Goal: Information Seeking & Learning: Learn about a topic

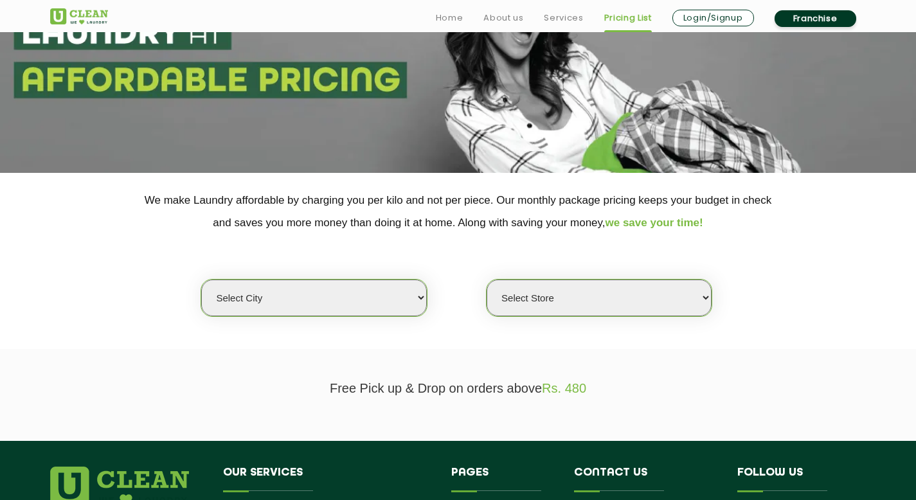
scroll to position [139, 0]
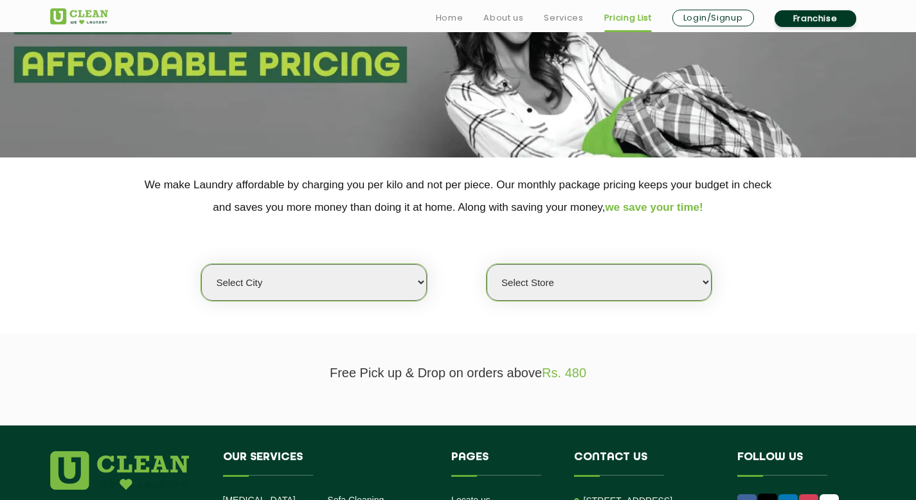
click at [360, 288] on select "Select city [GEOGRAPHIC_DATA] [GEOGRAPHIC_DATA] [GEOGRAPHIC_DATA] [GEOGRAPHIC_D…" at bounding box center [313, 282] width 225 height 37
select select "16"
click at [201, 264] on select "Select city [GEOGRAPHIC_DATA] [GEOGRAPHIC_DATA] [GEOGRAPHIC_DATA] [GEOGRAPHIC_D…" at bounding box center [313, 282] width 225 height 37
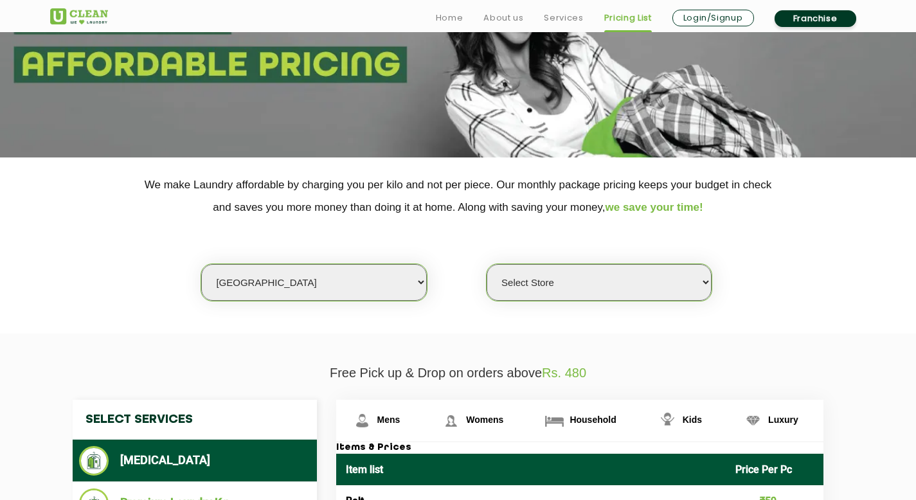
click at [542, 290] on select "Select Store UClean Powai UClean Deonar UClean LBS Marg UClean Chembur UClean W…" at bounding box center [598, 282] width 225 height 37
select select "390"
click at [486, 264] on select "Select Store UClean Powai UClean Deonar UClean LBS Marg UClean Chembur UClean W…" at bounding box center [598, 282] width 225 height 37
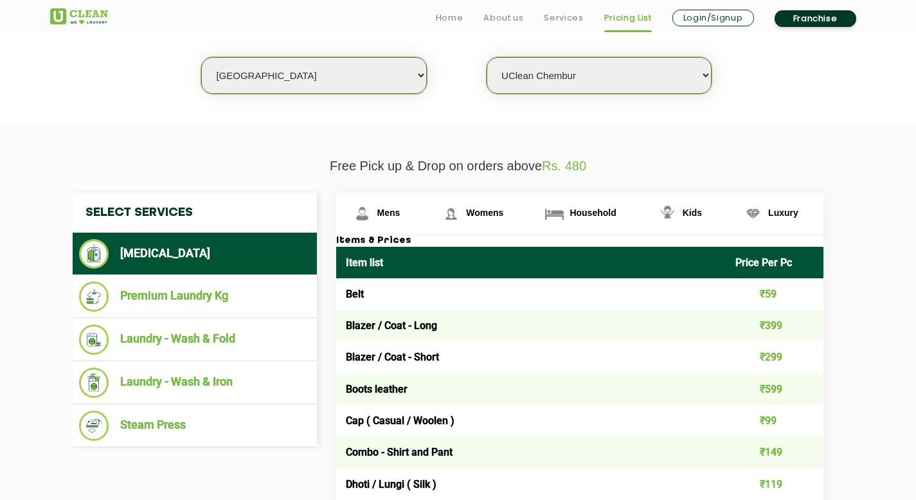
scroll to position [350, 0]
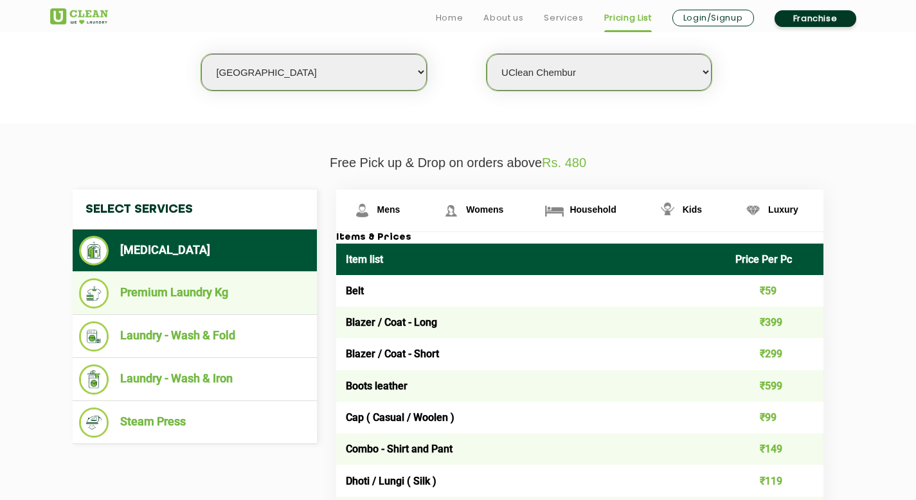
click at [182, 295] on li "Premium Laundry Kg" at bounding box center [194, 293] width 231 height 30
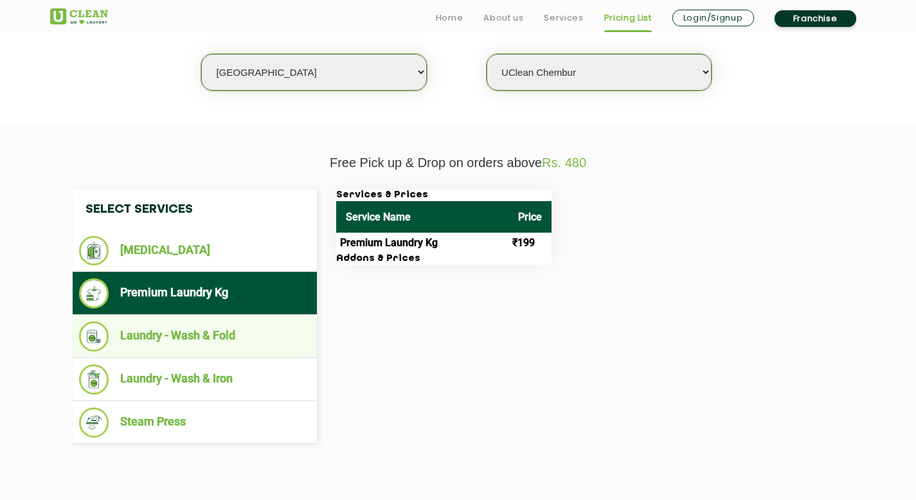
click at [182, 333] on li "Laundry - Wash & Fold" at bounding box center [194, 336] width 231 height 30
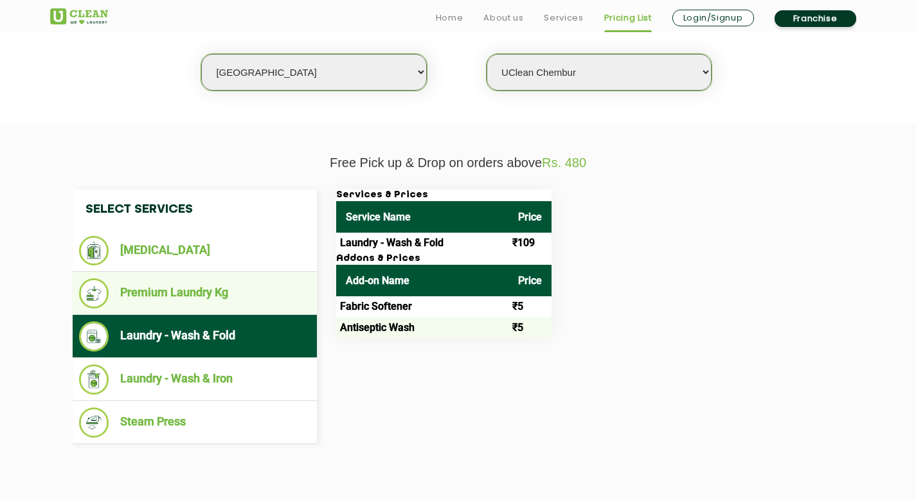
click at [184, 294] on li "Premium Laundry Kg" at bounding box center [194, 293] width 231 height 30
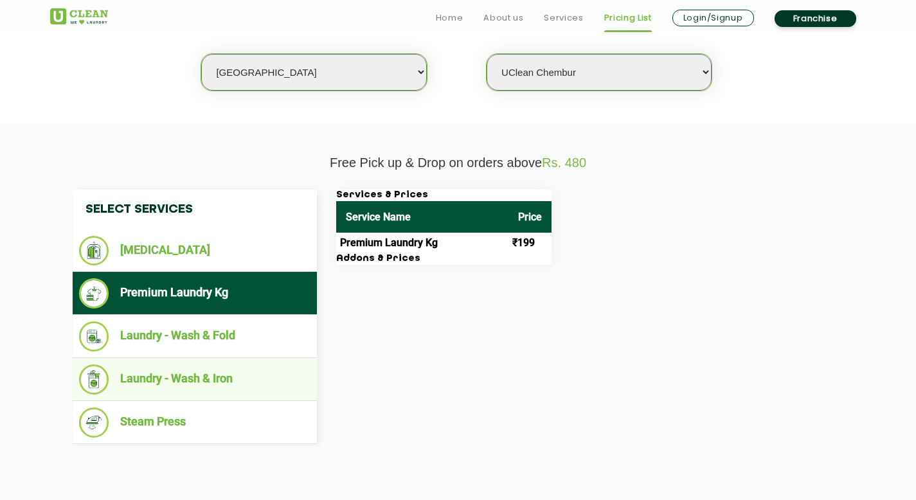
click at [187, 385] on li "Laundry - Wash & Iron" at bounding box center [194, 379] width 231 height 30
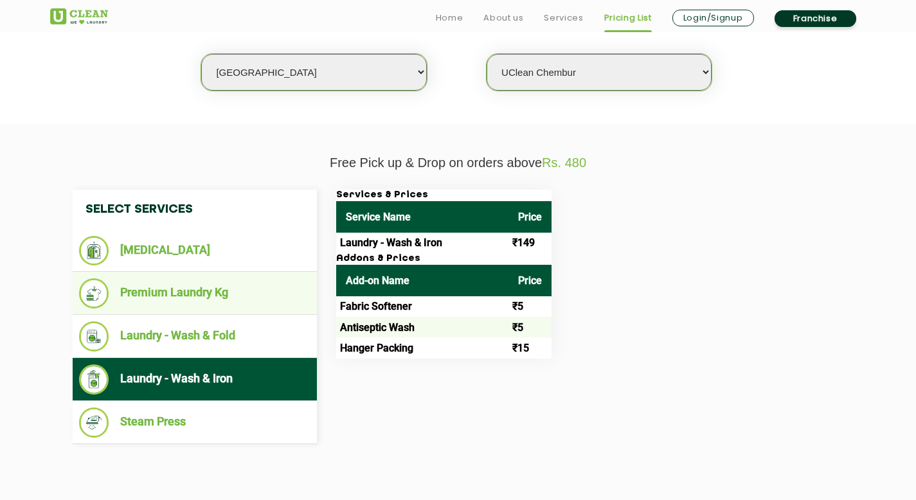
click at [185, 286] on li "Premium Laundry Kg" at bounding box center [194, 293] width 231 height 30
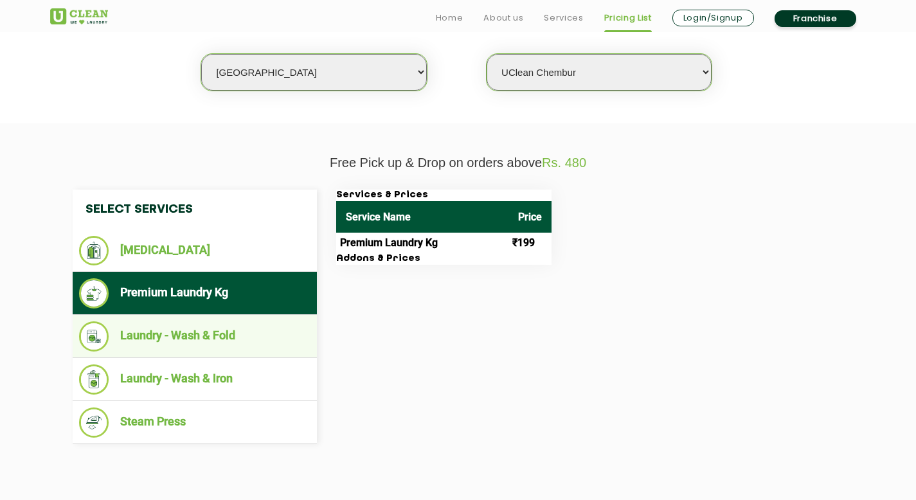
click at [186, 339] on li "Laundry - Wash & Fold" at bounding box center [194, 336] width 231 height 30
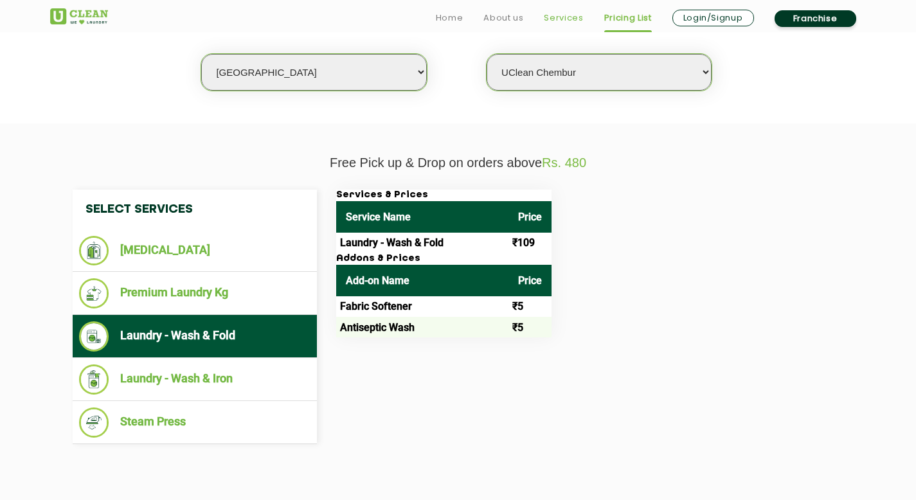
click at [554, 17] on link "Services" at bounding box center [563, 17] width 39 height 15
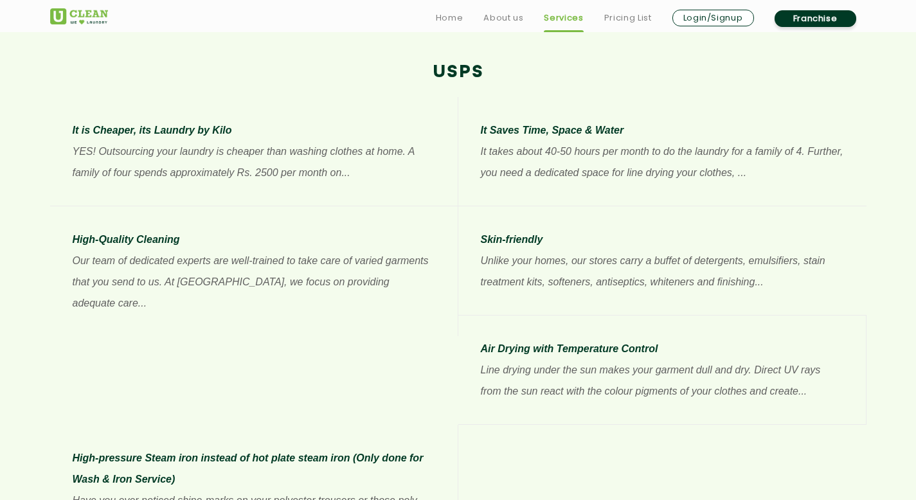
scroll to position [981, 0]
click at [303, 177] on p "YES! Outsourcing your laundry is cheaper than washing clothes at home. A family…" at bounding box center [254, 160] width 362 height 42
click at [366, 172] on p "YES! Outsourcing your laundry is cheaper than washing clothes at home. A family…" at bounding box center [254, 160] width 362 height 42
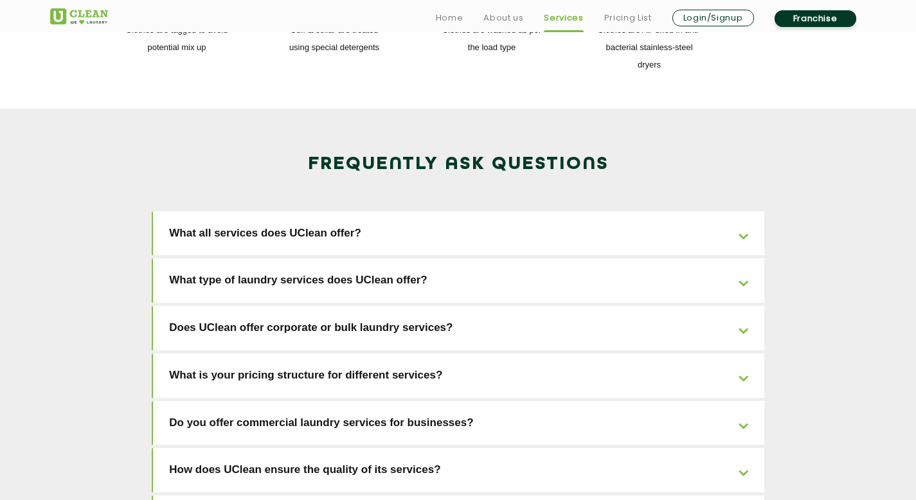
scroll to position [1949, 0]
